Goal: Task Accomplishment & Management: Use online tool/utility

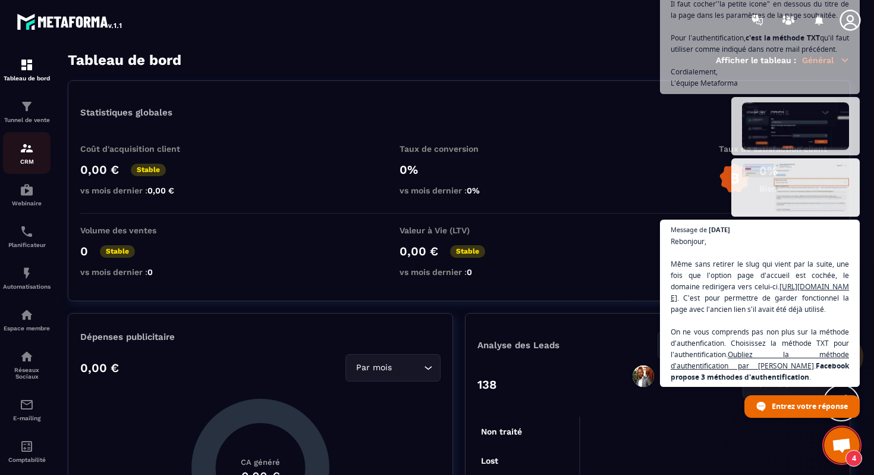
click at [27, 167] on link "CRM" at bounding box center [27, 153] width 48 height 42
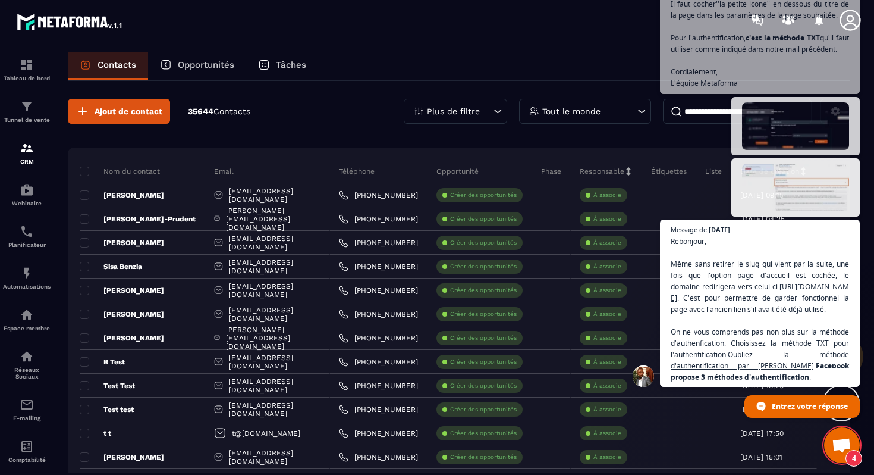
click at [839, 438] on span "Ouvrir le chat" at bounding box center [842, 446] width 20 height 17
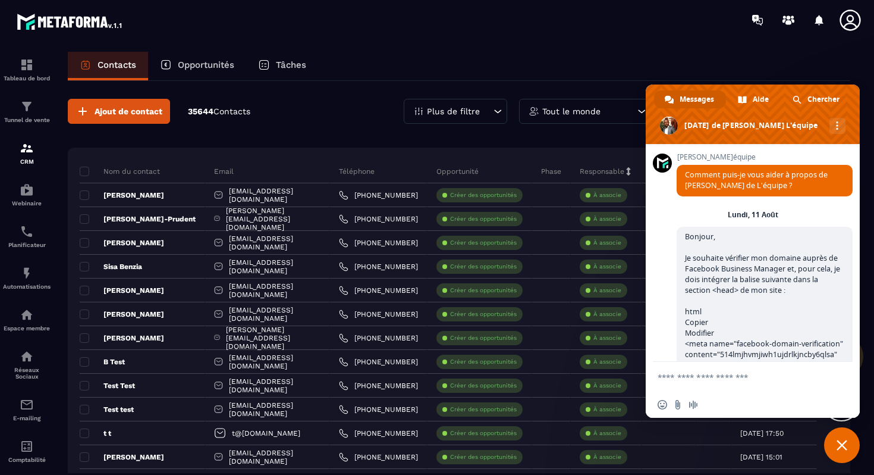
scroll to position [5660, 0]
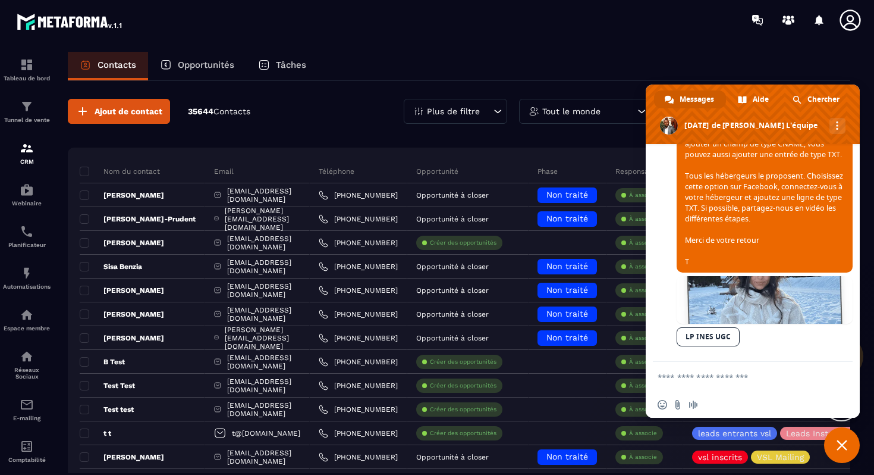
click at [839, 438] on span "Fermer le chat" at bounding box center [842, 445] width 36 height 36
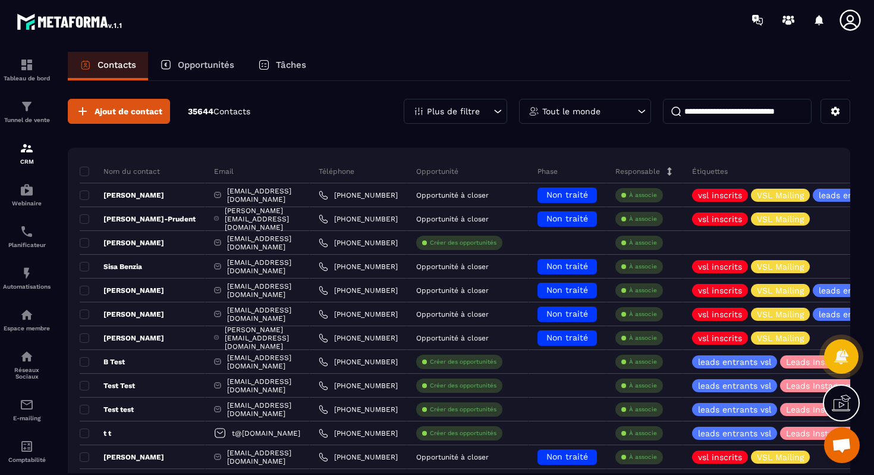
click at [839, 438] on span "Ouvrir le chat" at bounding box center [842, 446] width 20 height 17
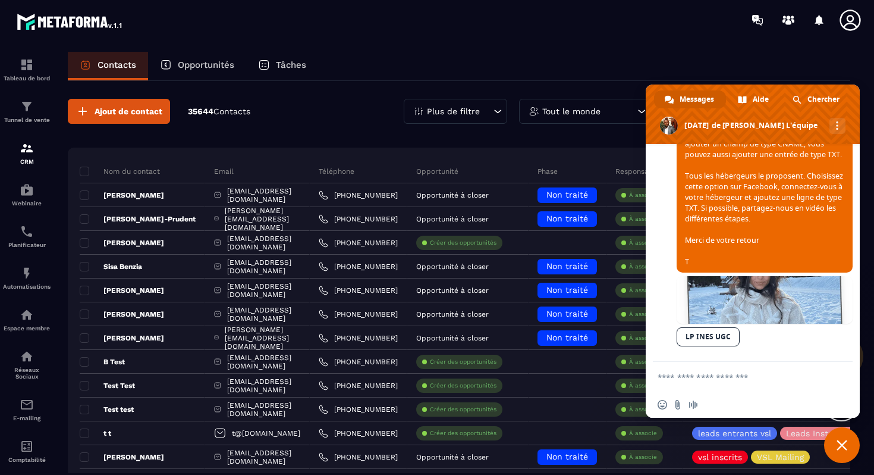
scroll to position [5658, 0]
click at [844, 433] on span "Fermer le chat" at bounding box center [842, 445] width 36 height 36
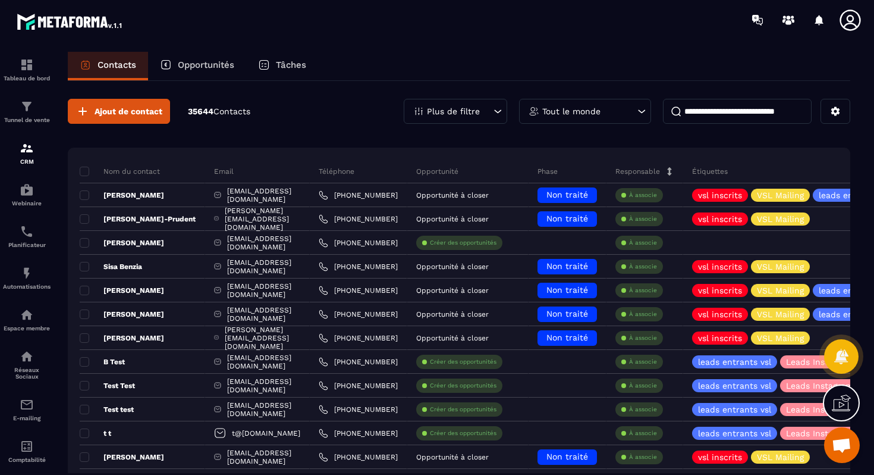
click at [175, 71] on div "Opportunités" at bounding box center [197, 66] width 98 height 29
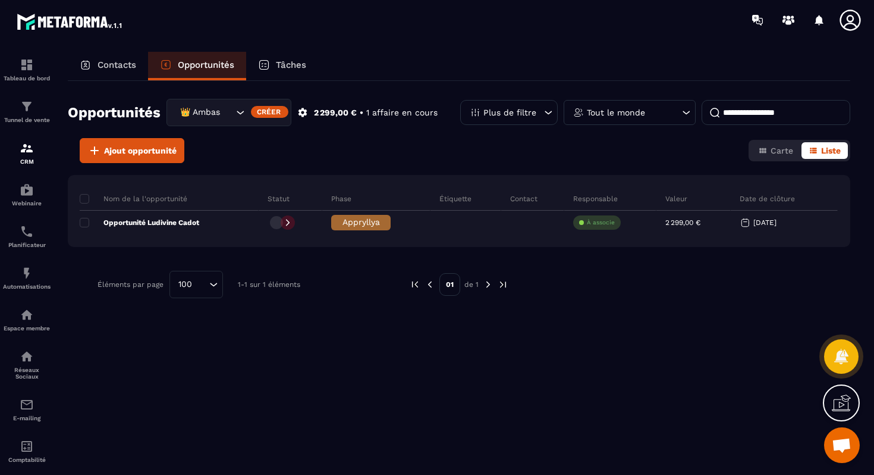
click at [216, 109] on div "👑 Ambassadrices" at bounding box center [205, 112] width 58 height 13
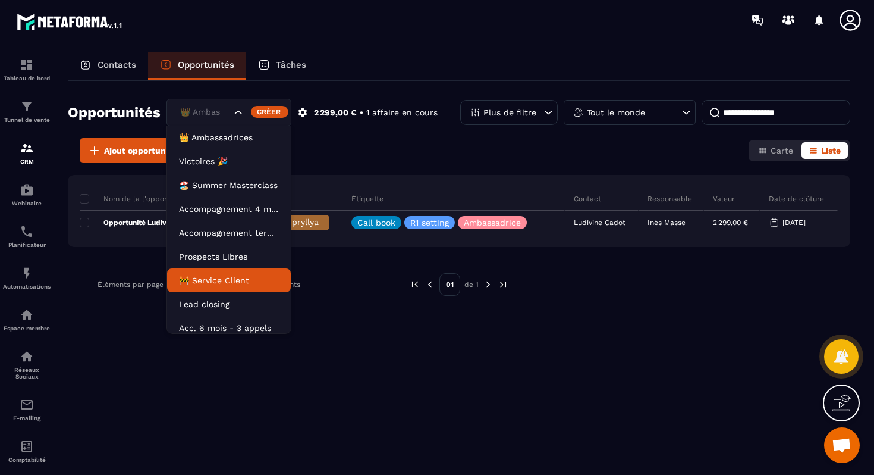
click at [224, 281] on p "🚧 Service Client" at bounding box center [229, 280] width 100 height 12
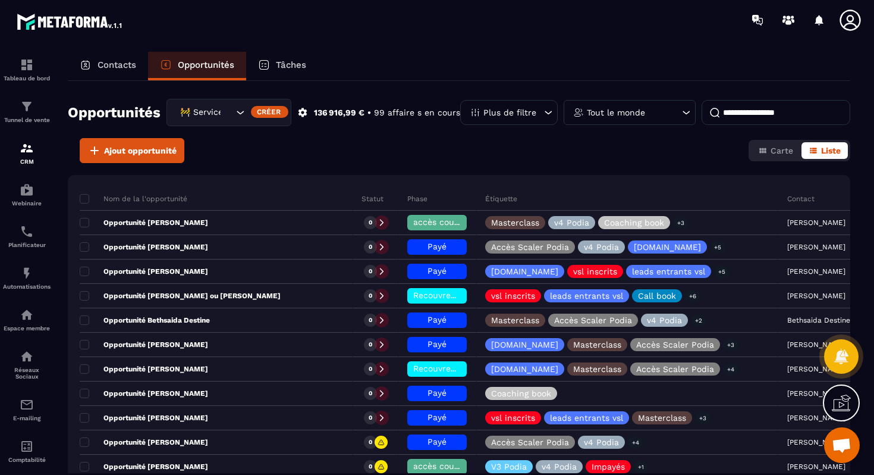
click at [661, 114] on div "Tout le monde" at bounding box center [630, 112] width 132 height 25
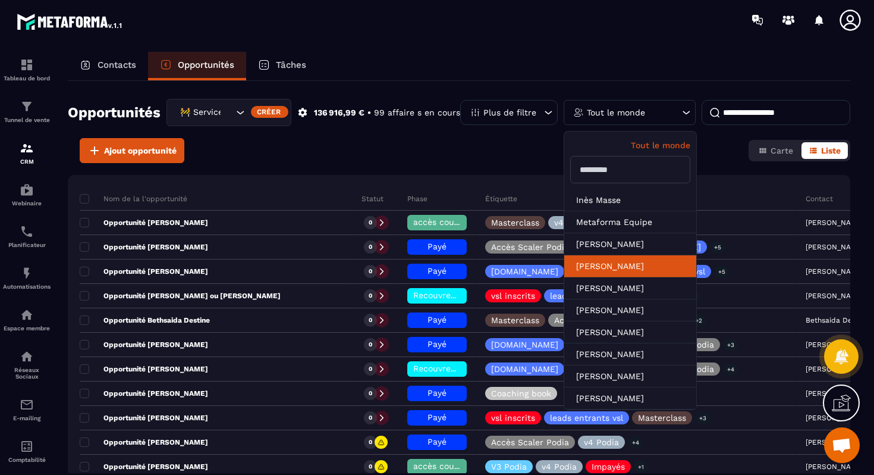
click at [642, 277] on li "[PERSON_NAME]" at bounding box center [630, 288] width 132 height 22
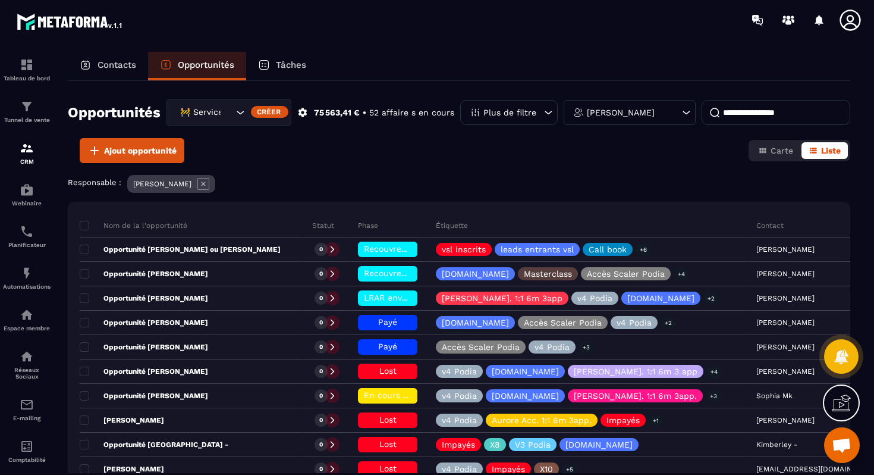
click at [749, 118] on input at bounding box center [776, 112] width 149 height 25
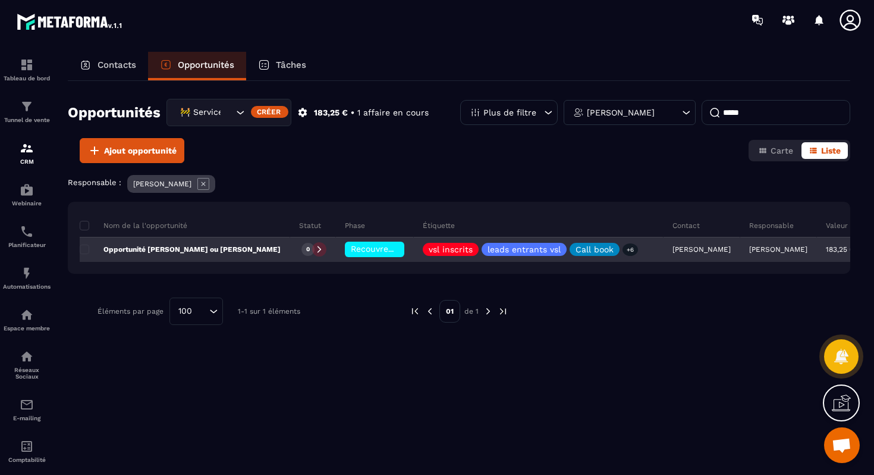
type input "*****"
click at [225, 249] on p "Opportunité [PERSON_NAME] ou [PERSON_NAME]" at bounding box center [180, 249] width 201 height 10
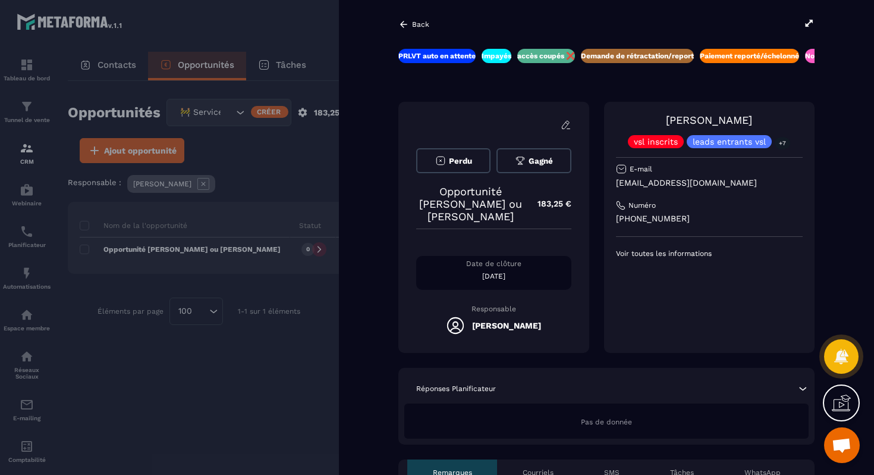
scroll to position [0, 29]
